Goal: Find specific page/section: Find specific page/section

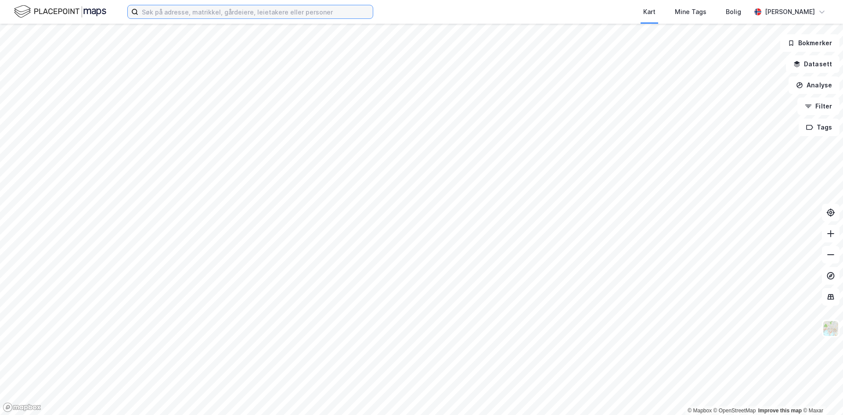
click at [202, 16] on input at bounding box center [255, 11] width 234 height 13
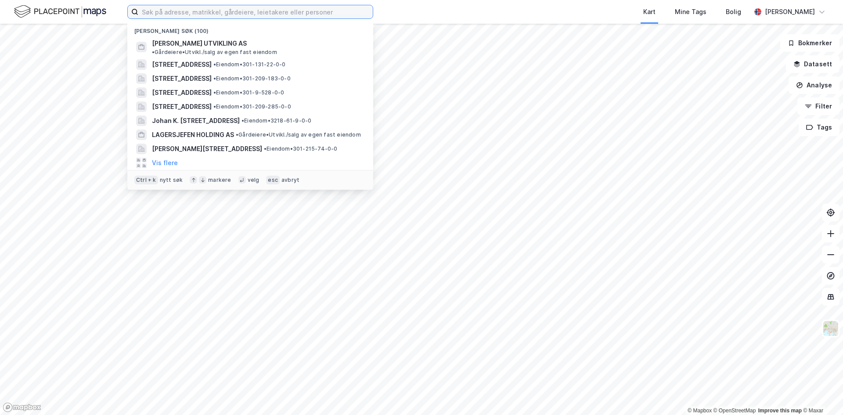
paste input "[STREET_ADDRESS]"
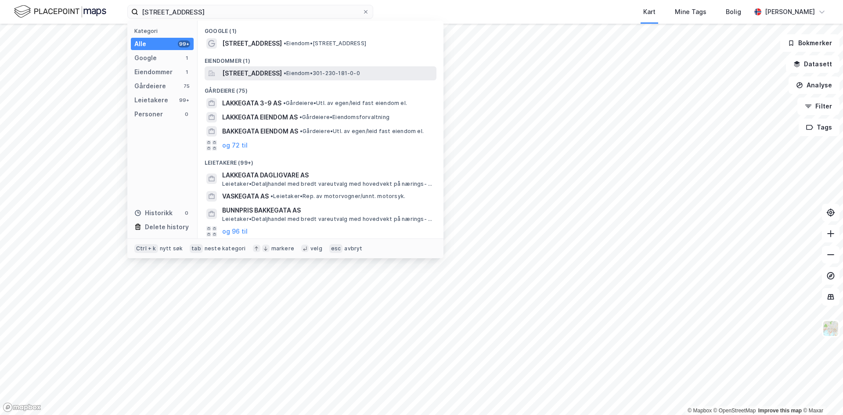
click at [262, 75] on span "[STREET_ADDRESS]" at bounding box center [252, 73] width 60 height 11
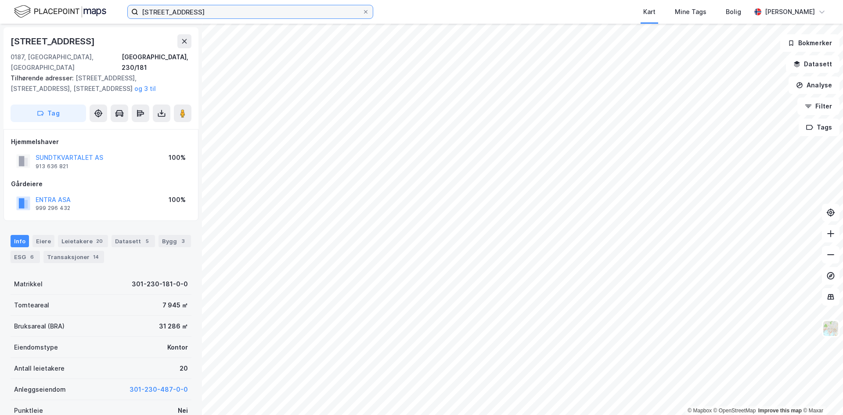
click at [234, 15] on input "[STREET_ADDRESS]" at bounding box center [250, 11] width 224 height 13
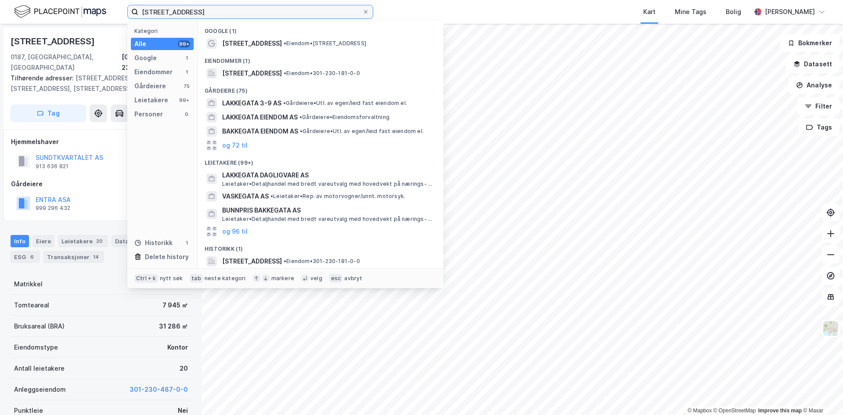
click at [234, 15] on input "[STREET_ADDRESS]" at bounding box center [250, 11] width 224 height 13
paste input "[PERSON_NAME]' gate 14"
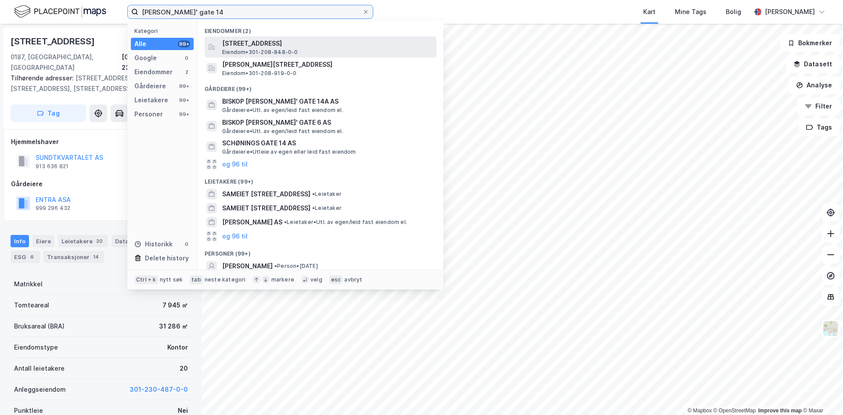
type input "[PERSON_NAME]' gate 14"
click at [264, 51] on span "Eiendom • 301-208-848-0-0" at bounding box center [260, 52] width 76 height 7
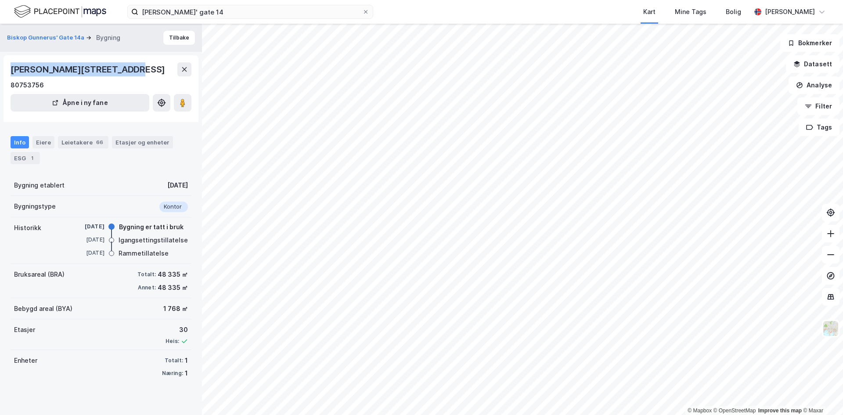
drag, startPoint x: 121, startPoint y: 68, endPoint x: 10, endPoint y: 69, distance: 111.5
click at [10, 69] on div "Biskop [STREET_ADDRESS][GEOGRAPHIC_DATA] [GEOGRAPHIC_DATA] i ny fane" at bounding box center [101, 88] width 195 height 67
copy div "[PERSON_NAME]' gate 14A"
